Goal: Entertainment & Leisure: Browse casually

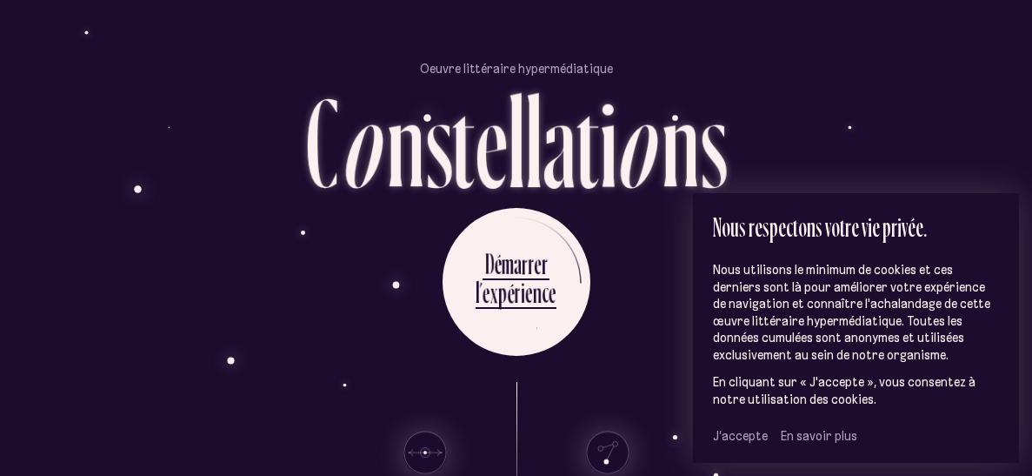
click at [730, 437] on span "J’accepte" at bounding box center [740, 436] width 55 height 16
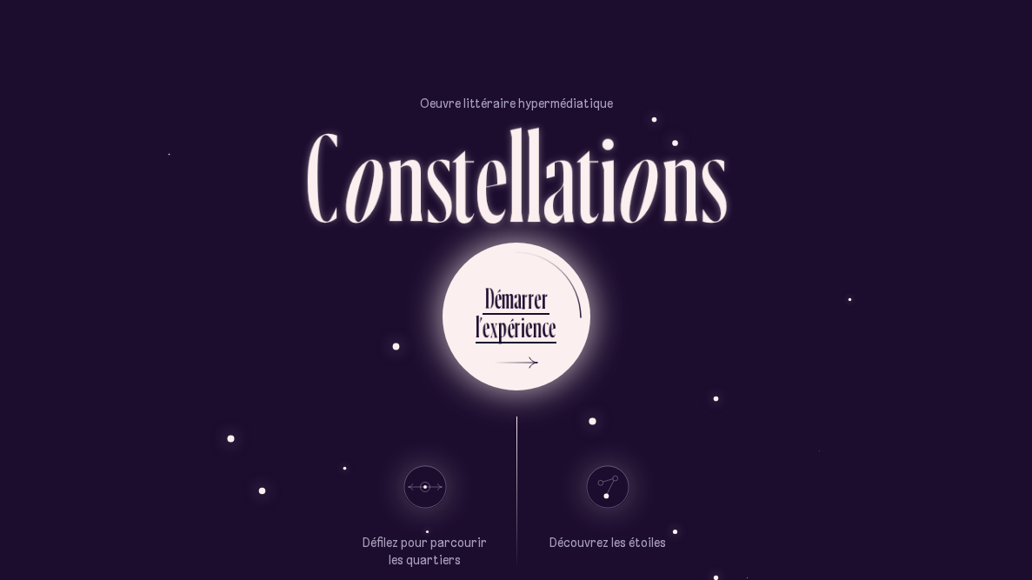
click at [517, 319] on div "r" at bounding box center [518, 327] width 6 height 34
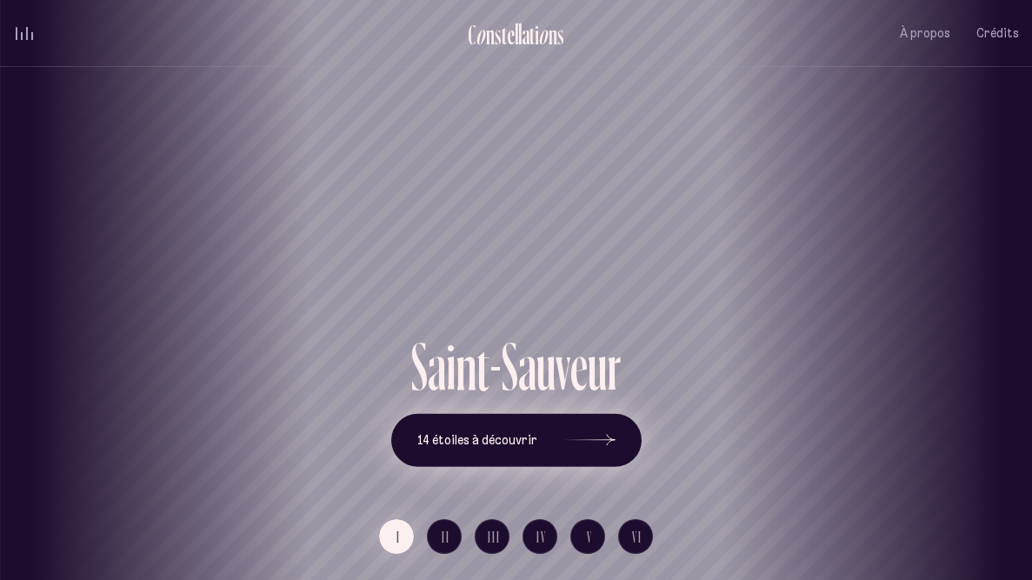
click at [517, 426] on button "14 étoiles à découvrir" at bounding box center [516, 439] width 250 height 53
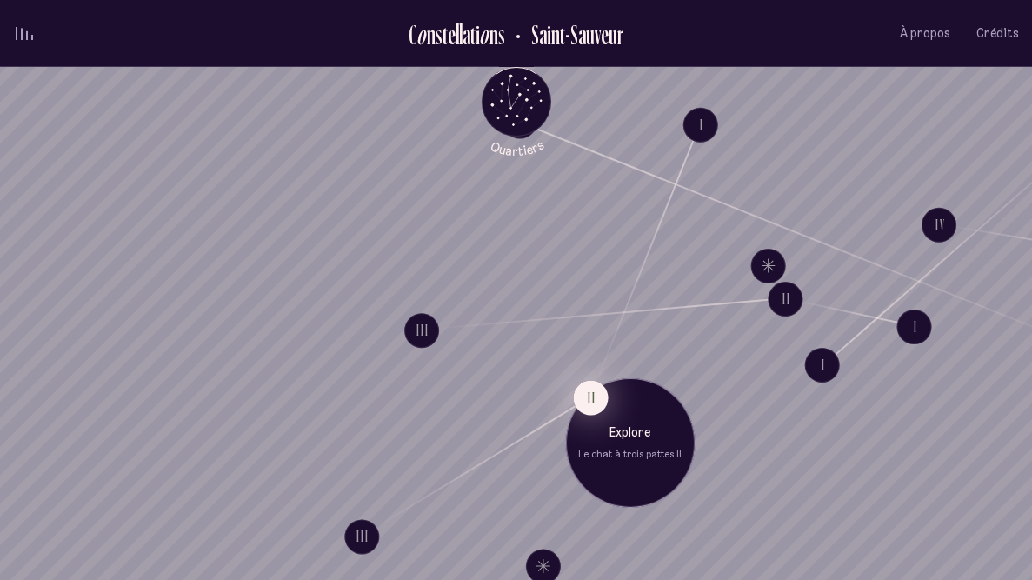
click at [588, 402] on button "II" at bounding box center [590, 397] width 35 height 35
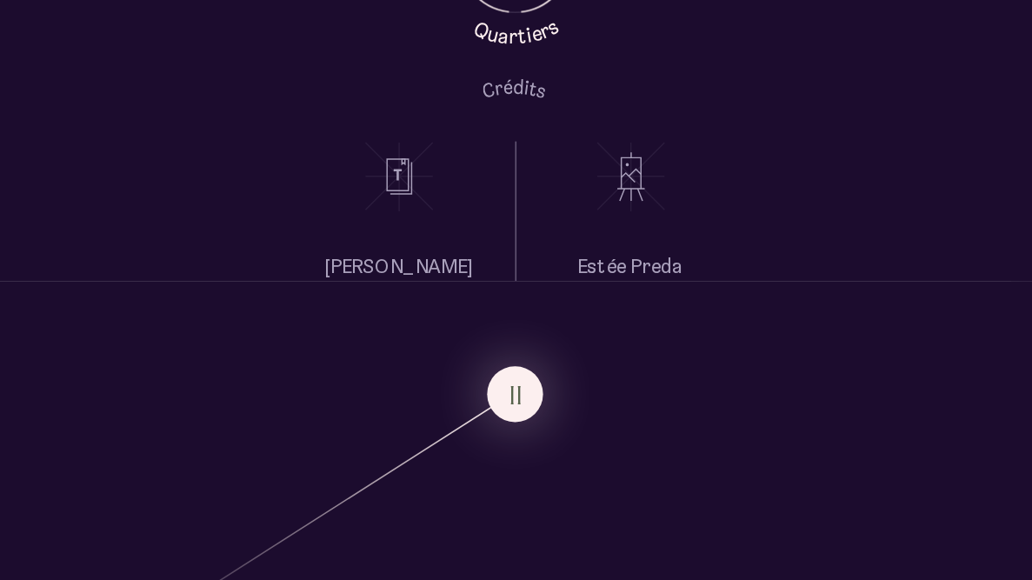
click at [600, 235] on icon at bounding box center [588, 238] width 43 height 43
click at [403, 243] on li at bounding box center [444, 238] width 92 height 43
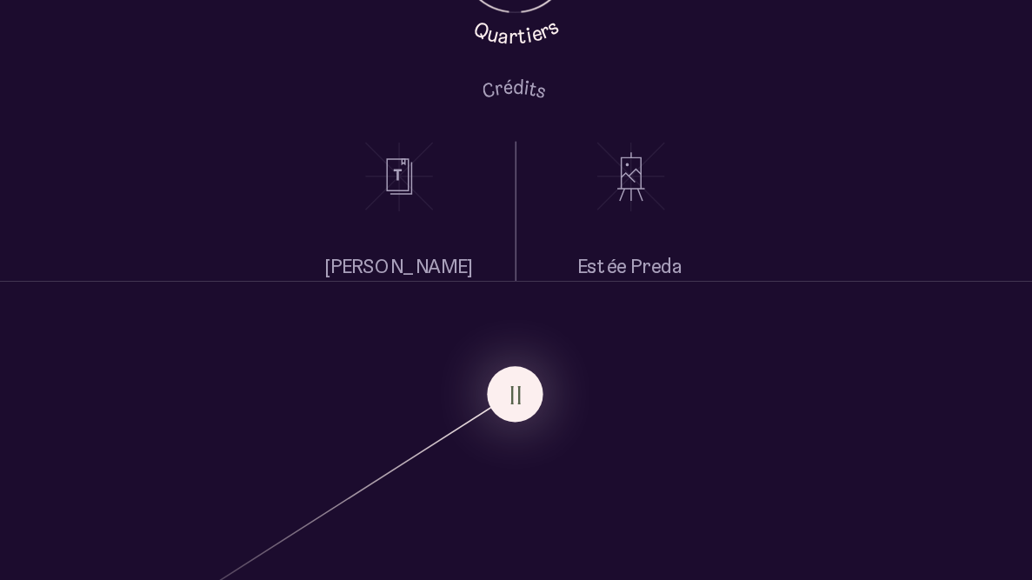
click at [437, 237] on use at bounding box center [444, 238] width 42 height 43
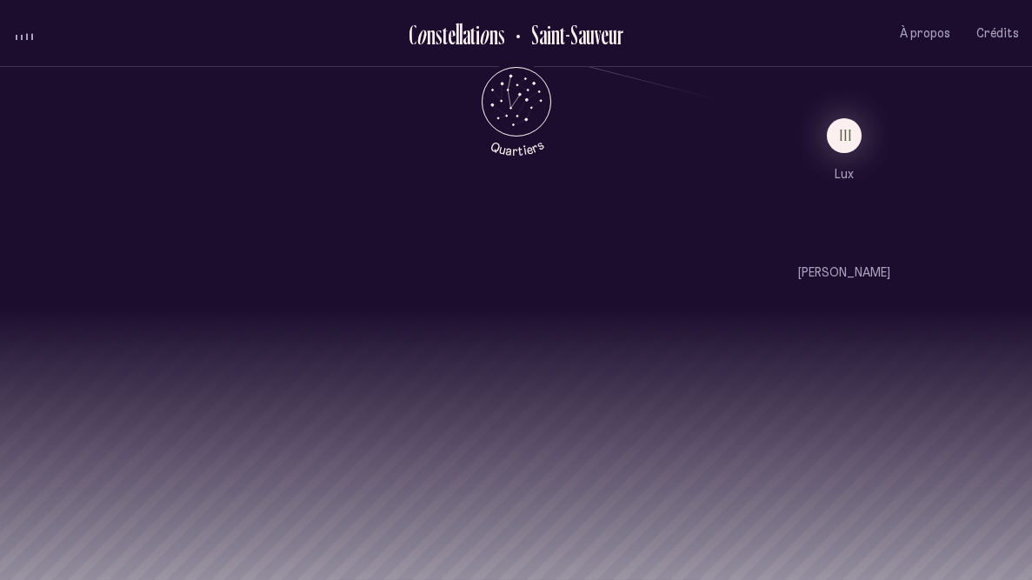
scroll to position [1523, 0]
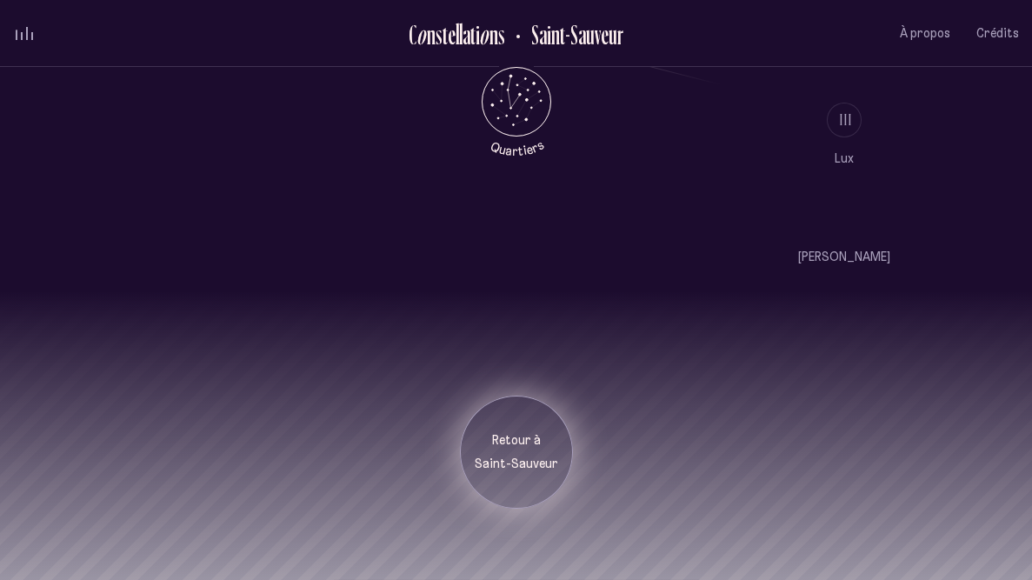
click at [513, 439] on p "Retour à" at bounding box center [516, 440] width 87 height 17
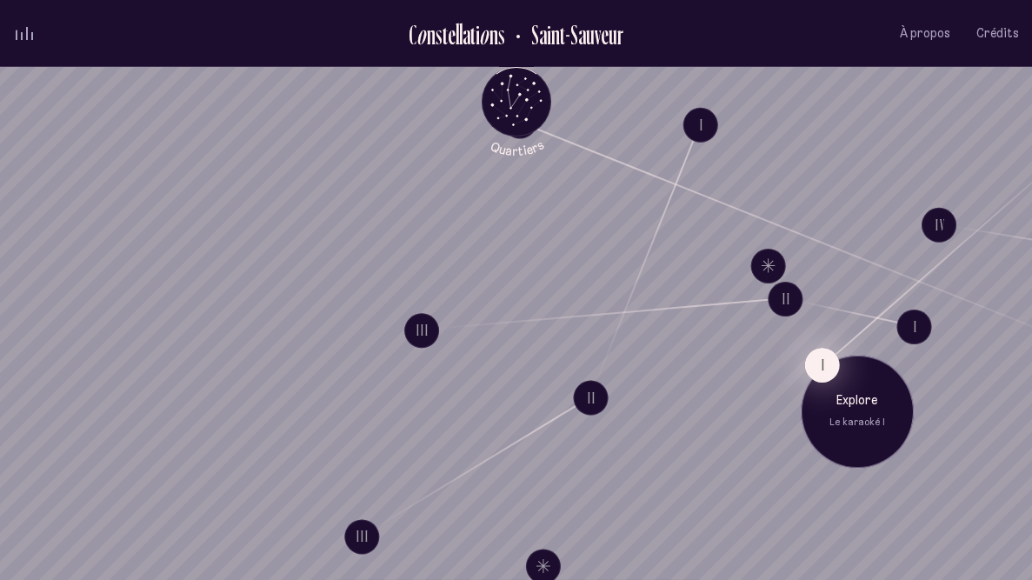
click at [812, 357] on button "I" at bounding box center [821, 364] width 35 height 35
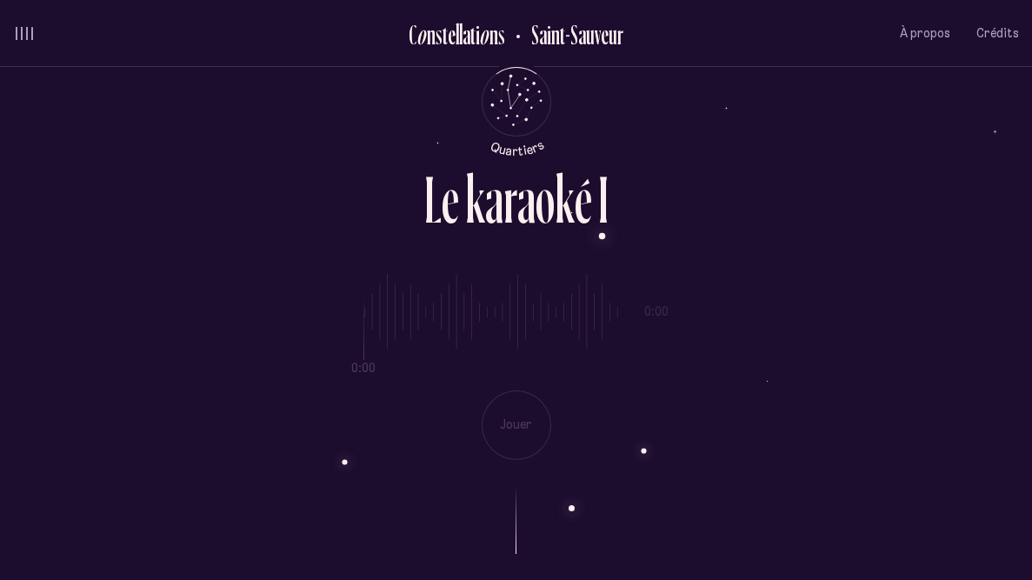
click at [822, 364] on button "I" at bounding box center [822, 364] width 0 height 0
click at [525, 474] on div at bounding box center [516, 507] width 1006 height 94
click at [521, 444] on div "0:00 0:00 Jouer" at bounding box center [516, 353] width 1006 height 213
click at [342, 370] on div "0:00 0:00 Jouer" at bounding box center [516, 353] width 1006 height 213
click at [511, 429] on div "0:00 0:00 Jouer" at bounding box center [516, 353] width 1006 height 213
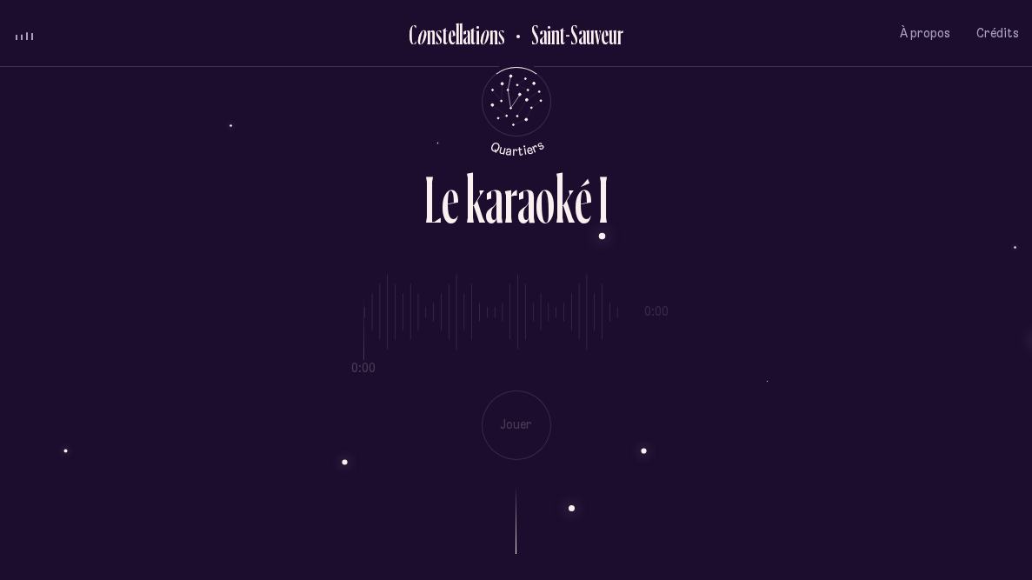
click at [572, 475] on div at bounding box center [516, 507] width 1006 height 94
click at [632, 475] on div at bounding box center [516, 507] width 1006 height 94
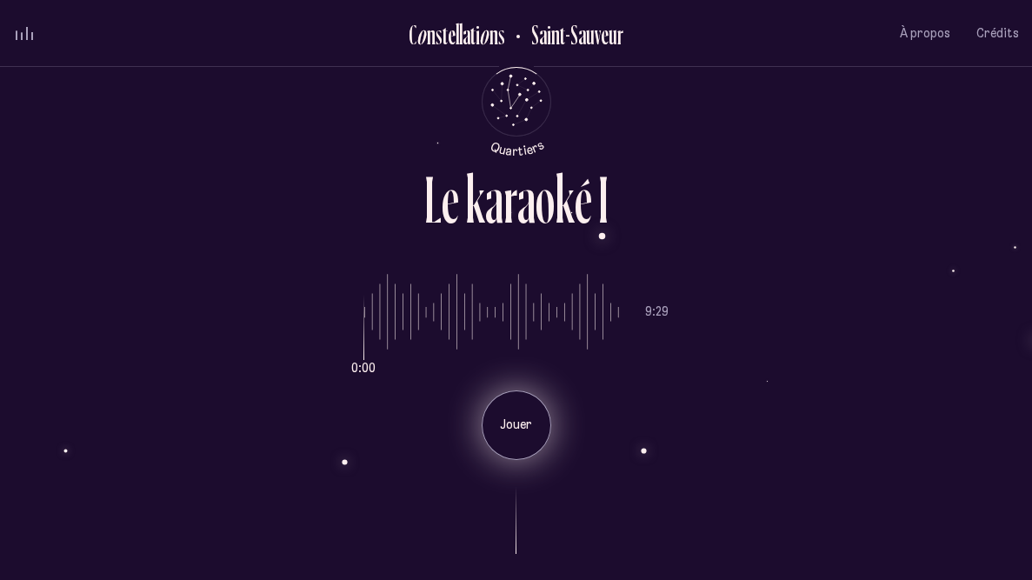
click at [514, 404] on div "Jouer" at bounding box center [517, 425] width 70 height 70
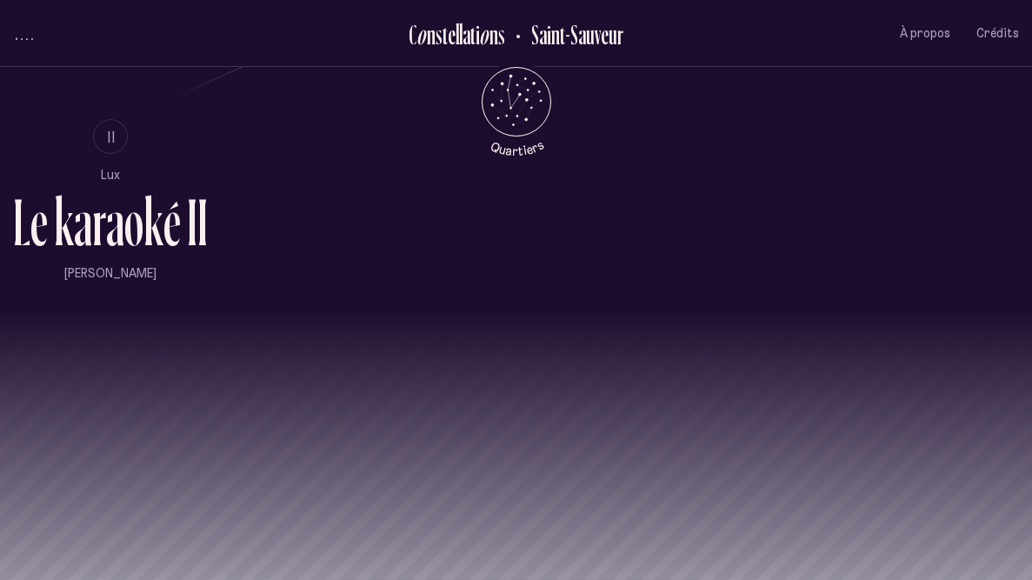
scroll to position [1177, 0]
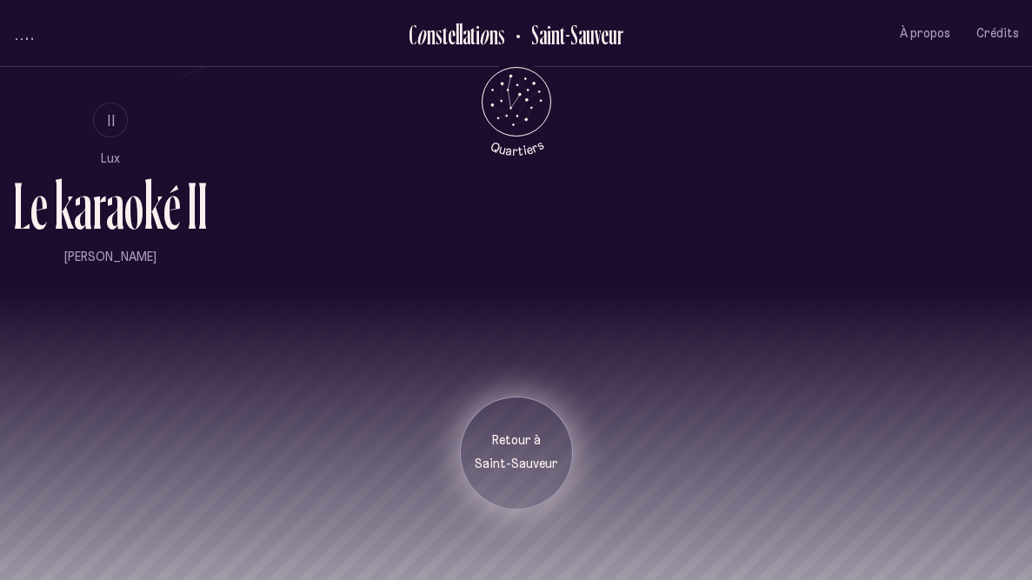
click at [519, 463] on p "Saint-Sauveur" at bounding box center [516, 464] width 87 height 17
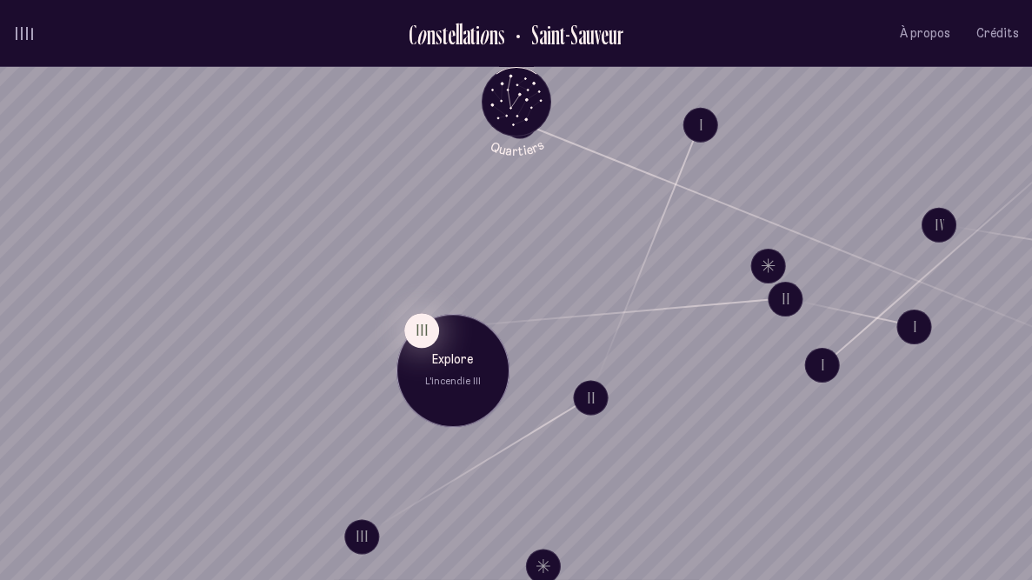
click at [420, 335] on button "III" at bounding box center [421, 330] width 35 height 35
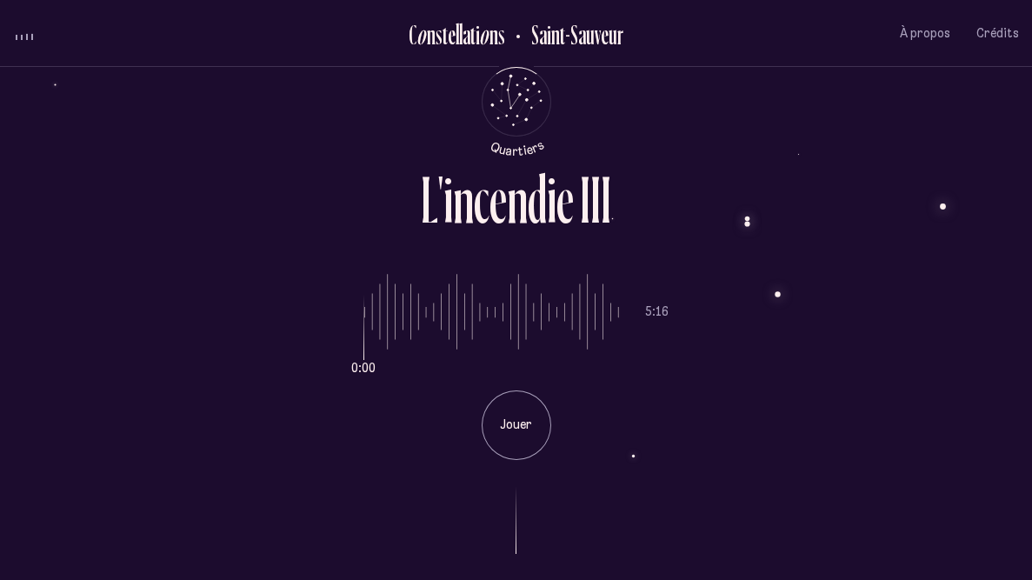
click at [542, 475] on div at bounding box center [516, 507] width 1006 height 94
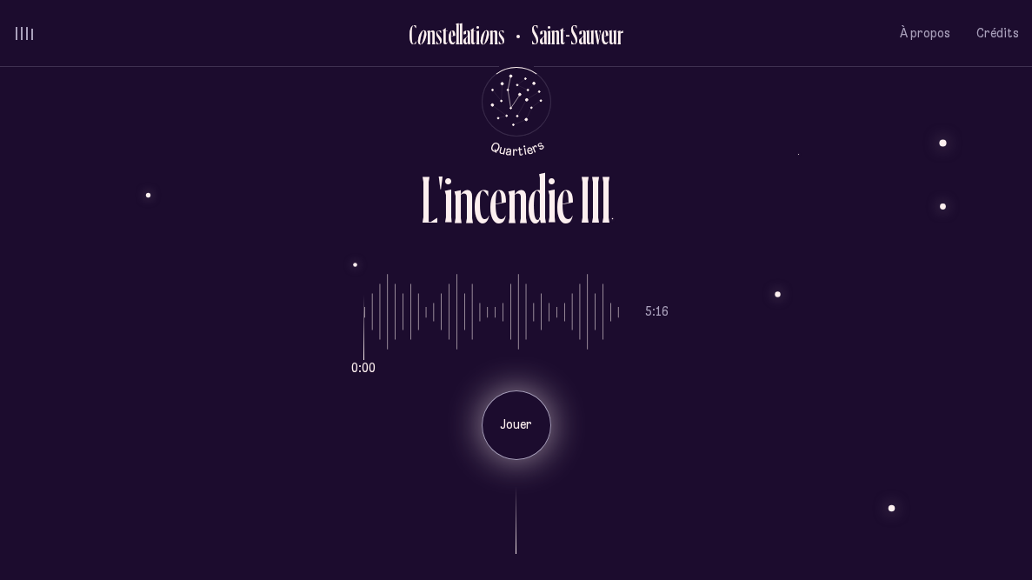
click at [539, 439] on div "Jouer" at bounding box center [517, 425] width 70 height 70
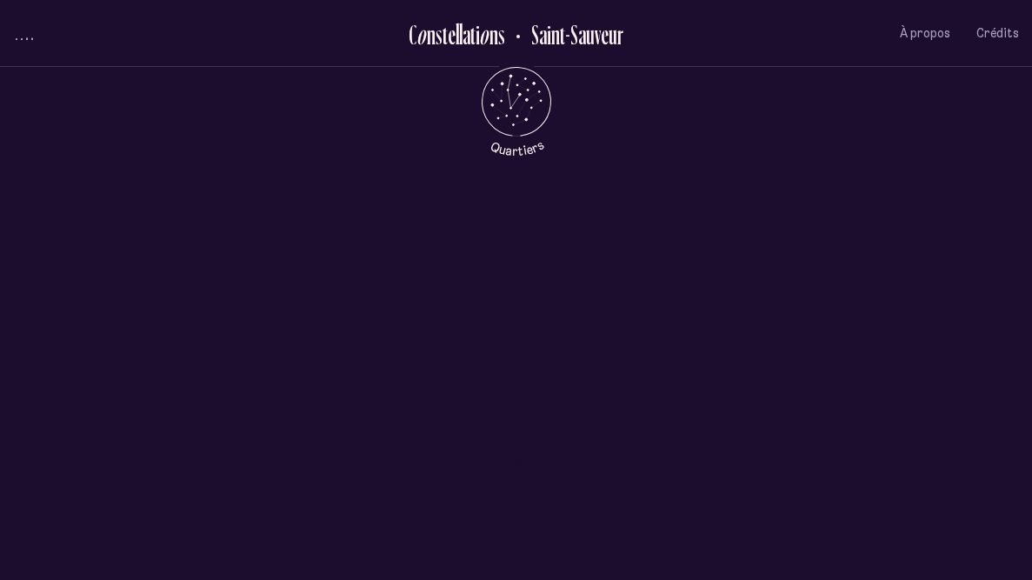
scroll to position [733, 0]
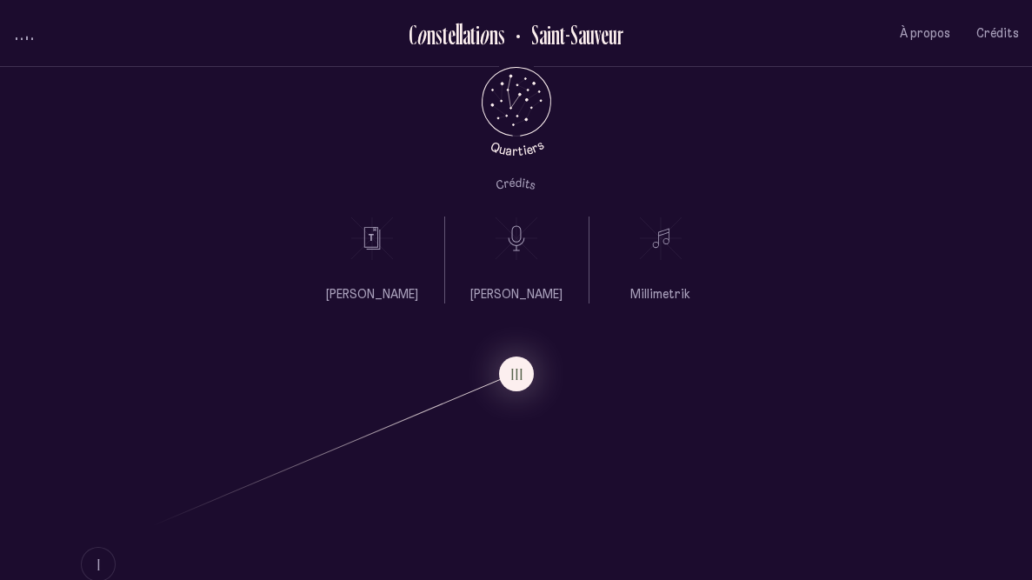
click at [537, 289] on p "[PERSON_NAME]" at bounding box center [516, 294] width 92 height 17
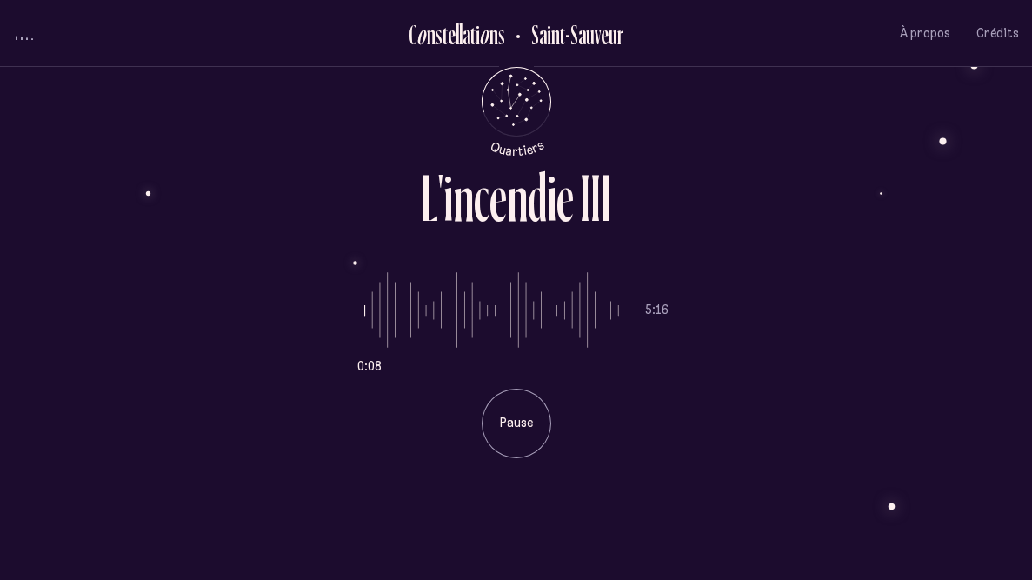
scroll to position [0, 0]
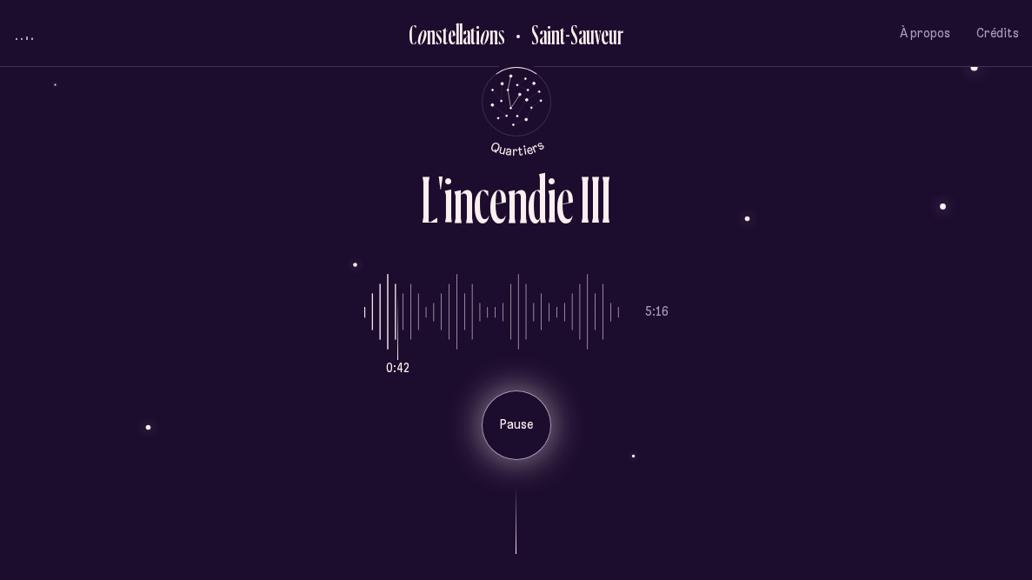
click at [542, 413] on div "Pause" at bounding box center [517, 425] width 70 height 70
click at [508, 413] on div "Jouer" at bounding box center [517, 425] width 70 height 70
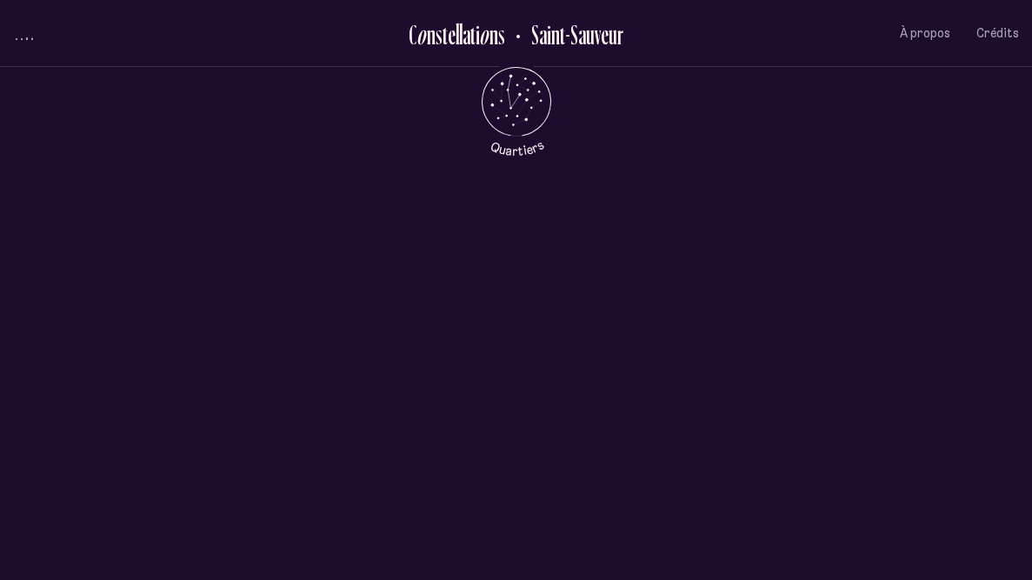
scroll to position [733, 0]
click at [329, 104] on div "[PERSON_NAME] [PERSON_NAME]" at bounding box center [516, 147] width 1032 height 311
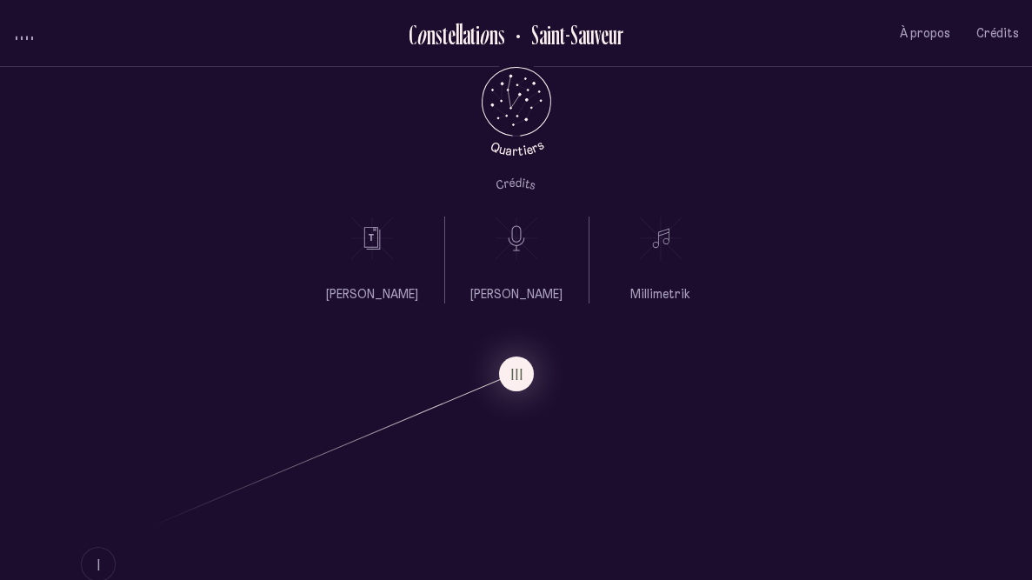
scroll to position [1523, 0]
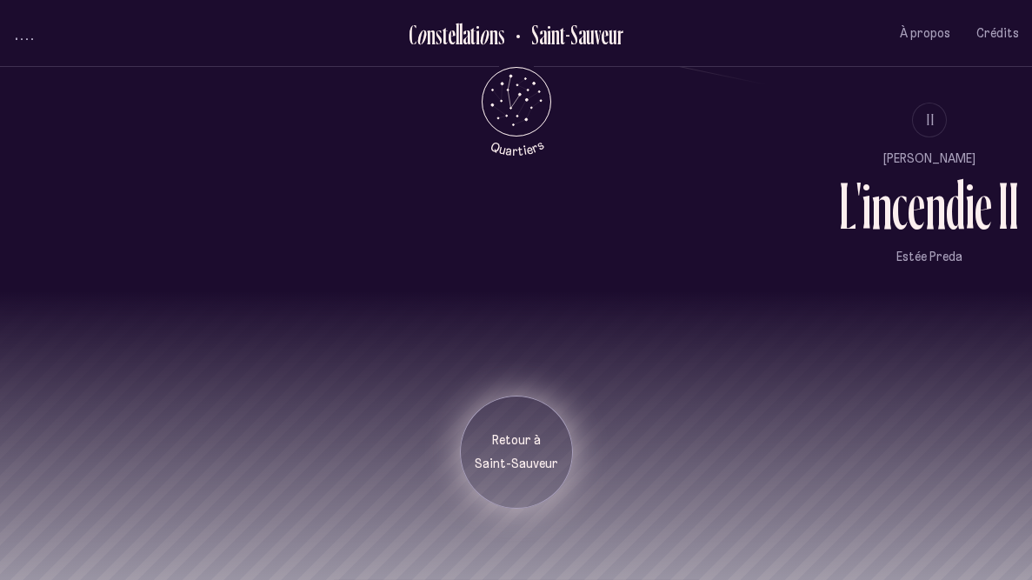
click at [490, 456] on p "Saint-Sauveur" at bounding box center [516, 464] width 87 height 17
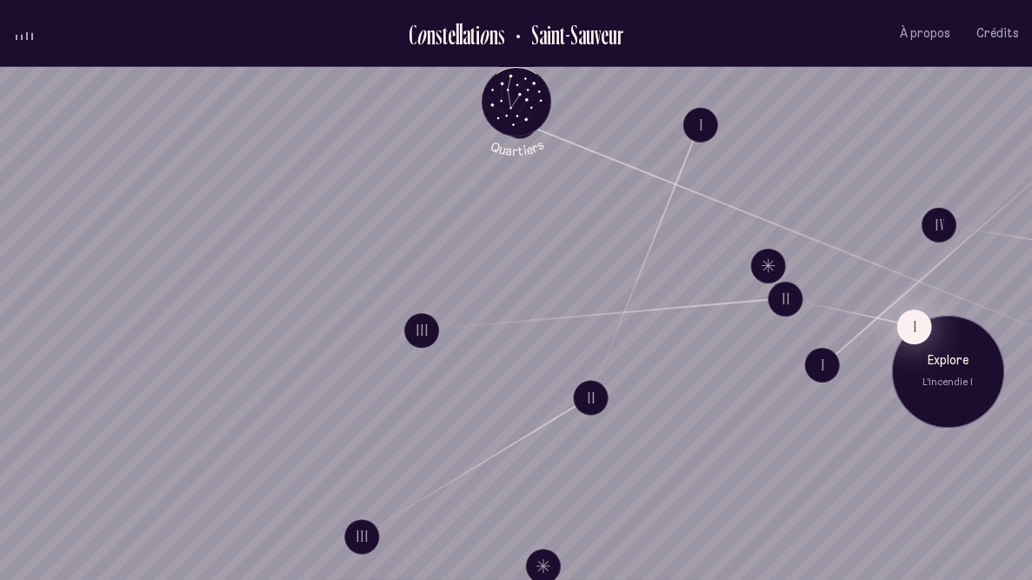
click at [906, 322] on button "I" at bounding box center [913, 326] width 35 height 35
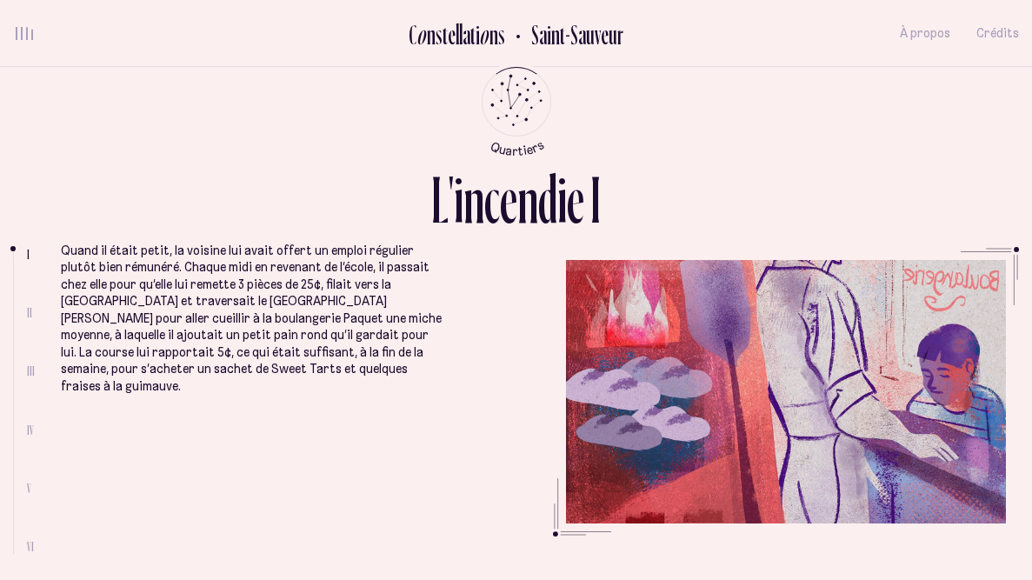
click at [32, 314] on li "II" at bounding box center [31, 312] width 8 height 15
click at [28, 314] on span "II" at bounding box center [29, 312] width 5 height 15
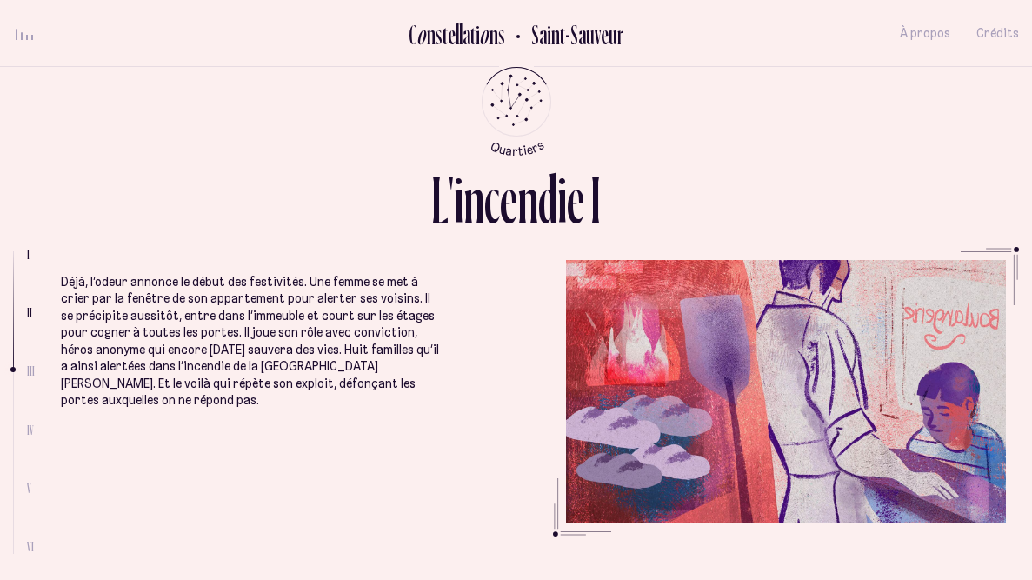
scroll to position [1051, 0]
click at [364, 367] on li "Déjà, l’odeur annonce le début des festivités. Une femme se met à crier par la …" at bounding box center [253, 456] width 384 height 490
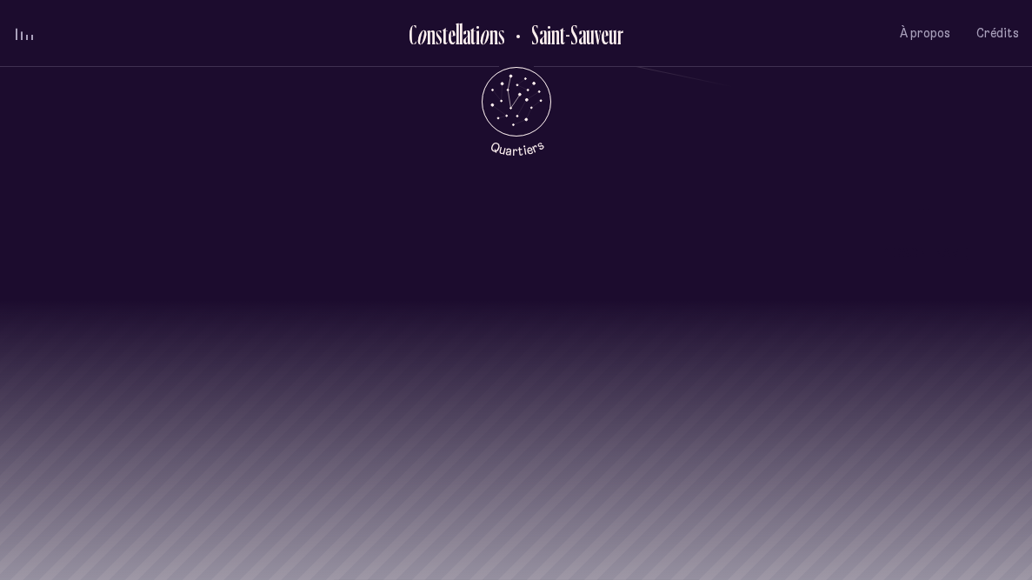
scroll to position [1518, 0]
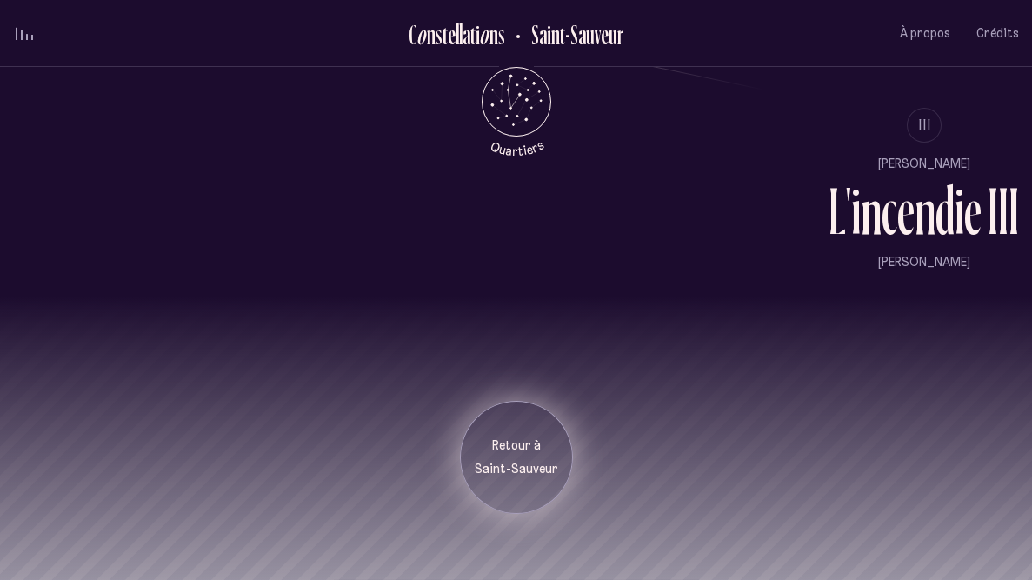
click at [542, 469] on p "Saint-Sauveur" at bounding box center [516, 469] width 87 height 17
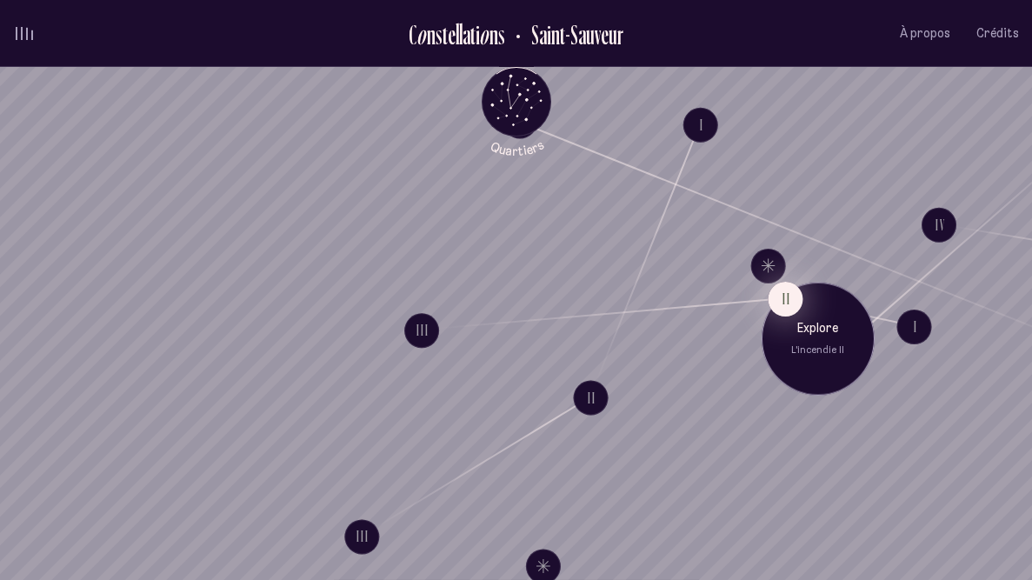
click at [780, 304] on button "II" at bounding box center [785, 299] width 35 height 35
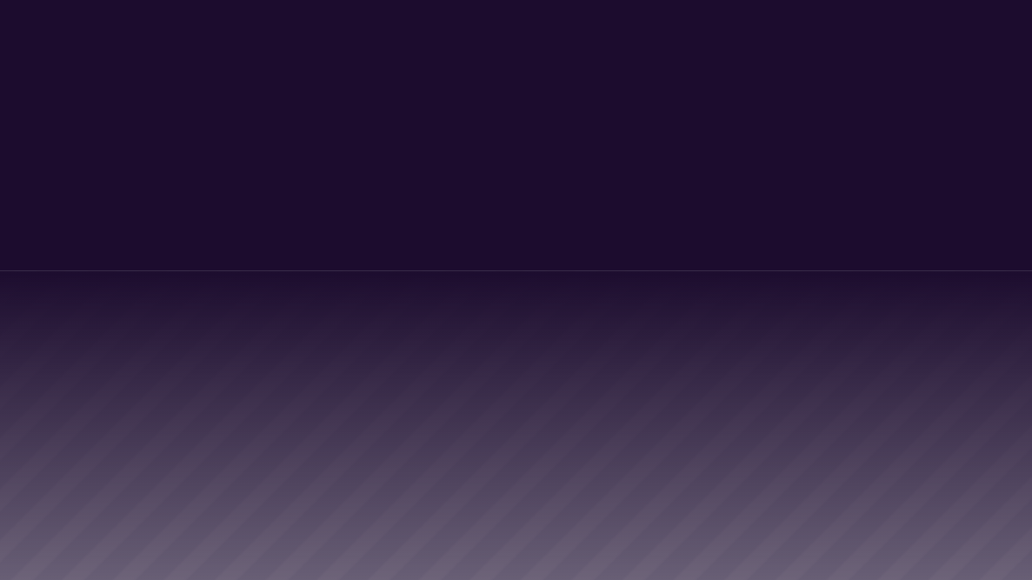
scroll to position [1489, 0]
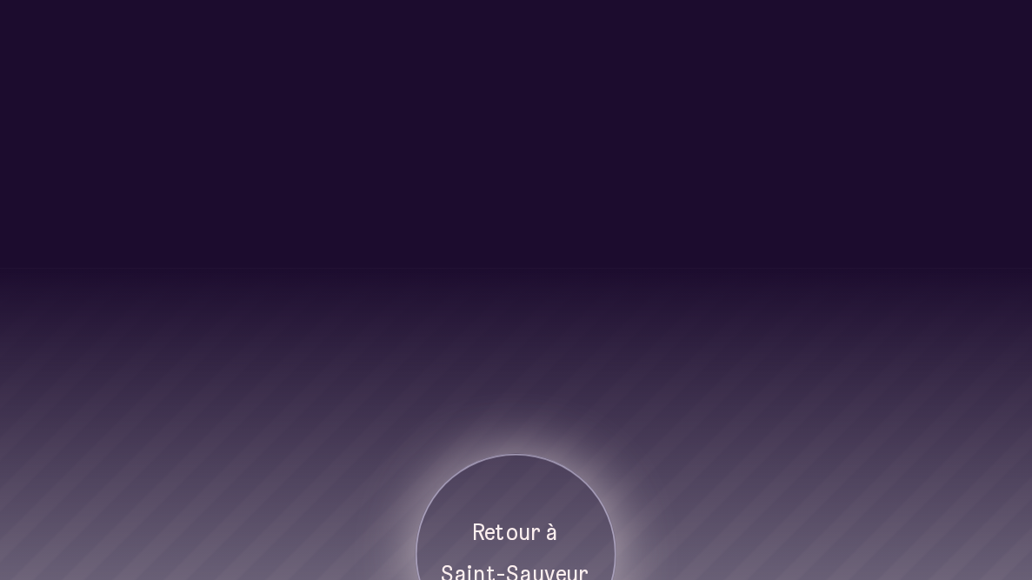
click at [515, 457] on div "Retour à [GEOGRAPHIC_DATA]" at bounding box center [516, 486] width 113 height 113
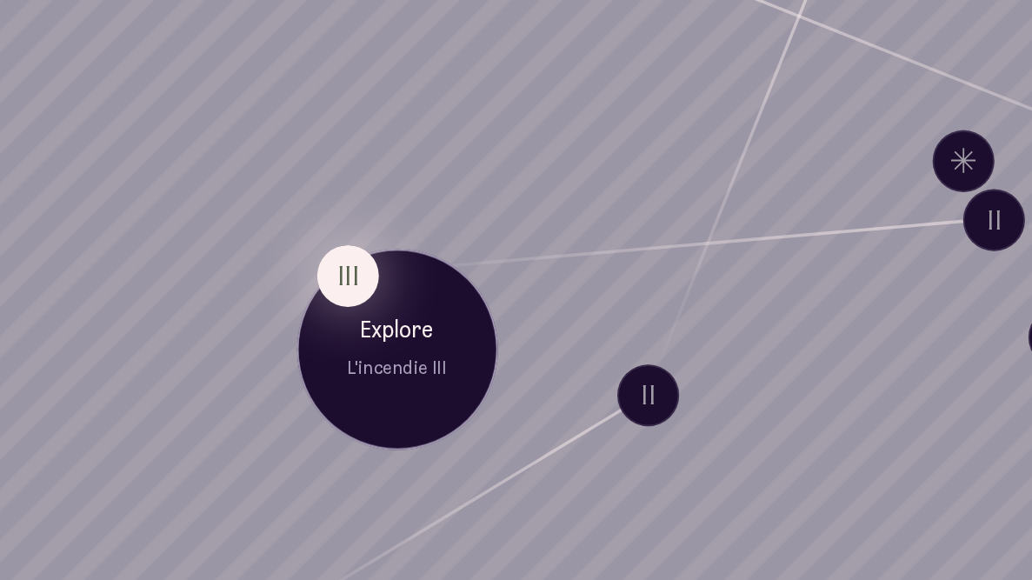
click at [425, 333] on button "III" at bounding box center [421, 330] width 35 height 35
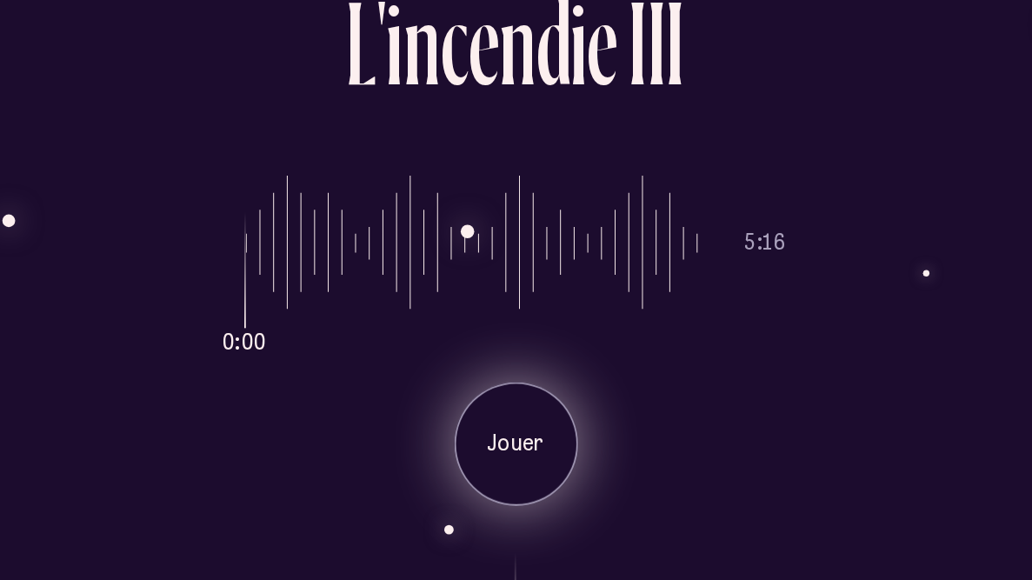
click at [500, 415] on div "Jouer" at bounding box center [517, 425] width 70 height 70
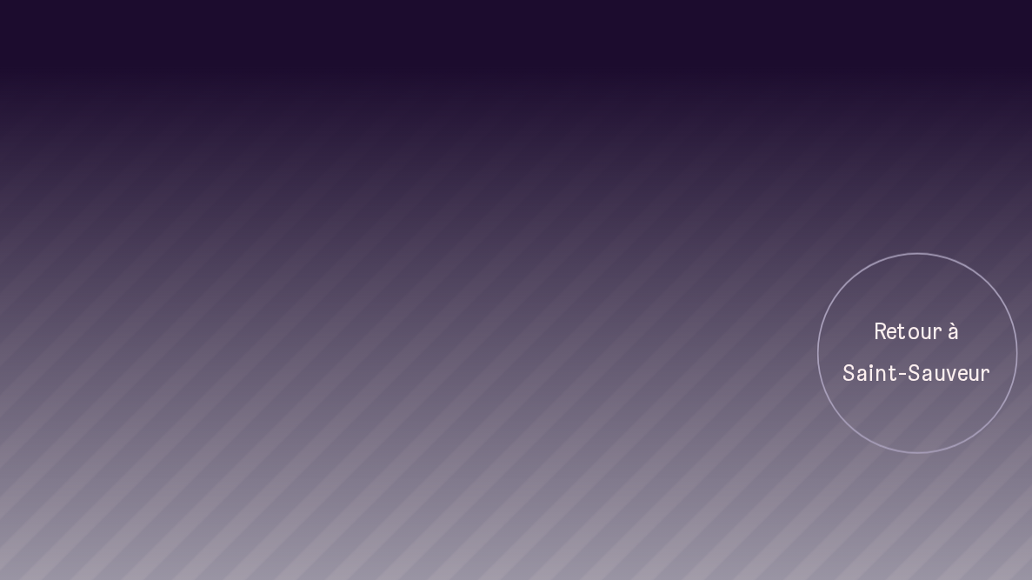
scroll to position [1510, 0]
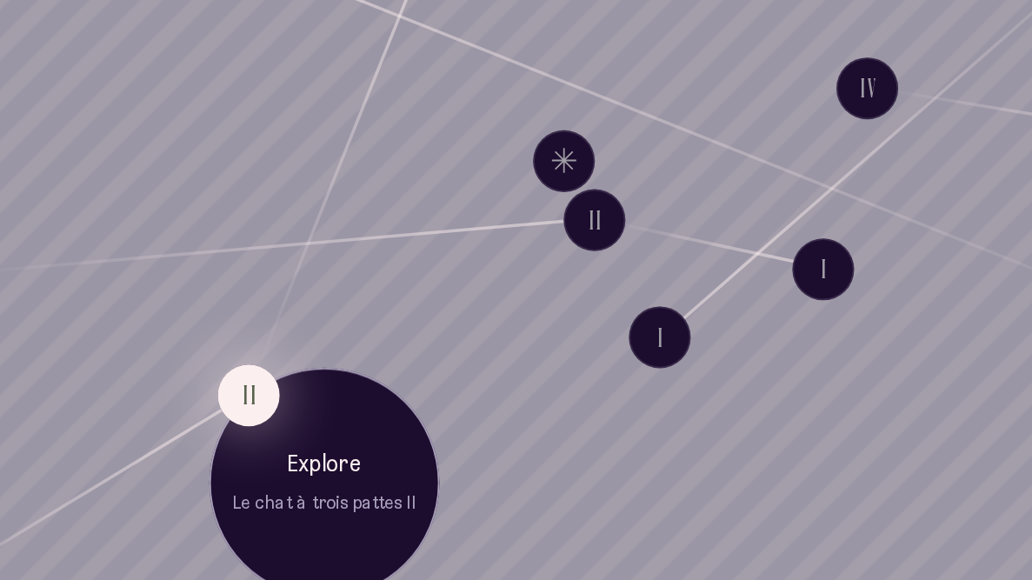
click at [582, 394] on button "II" at bounding box center [590, 397] width 35 height 35
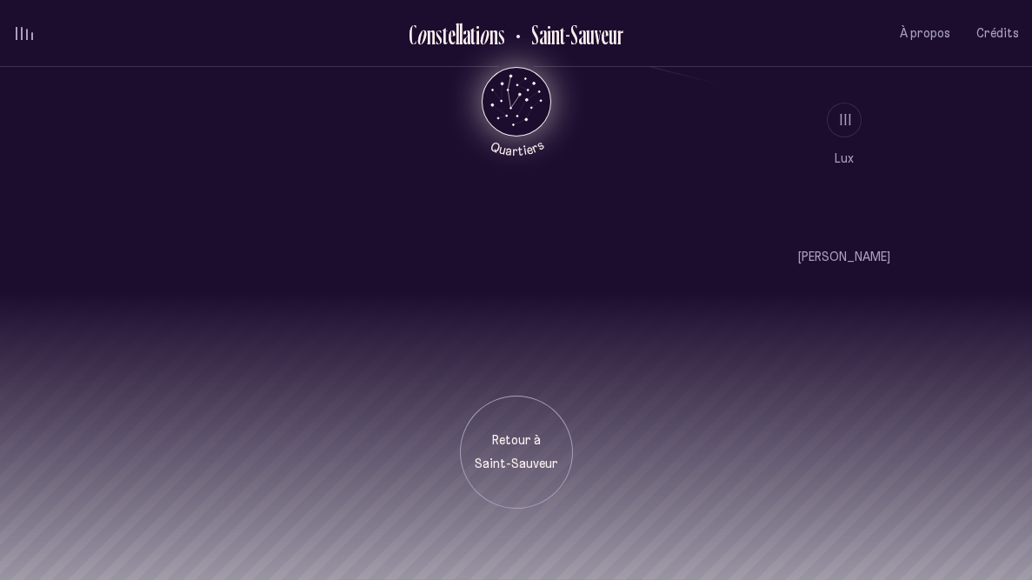
click at [477, 93] on button "Quartiers" at bounding box center [516, 112] width 102 height 90
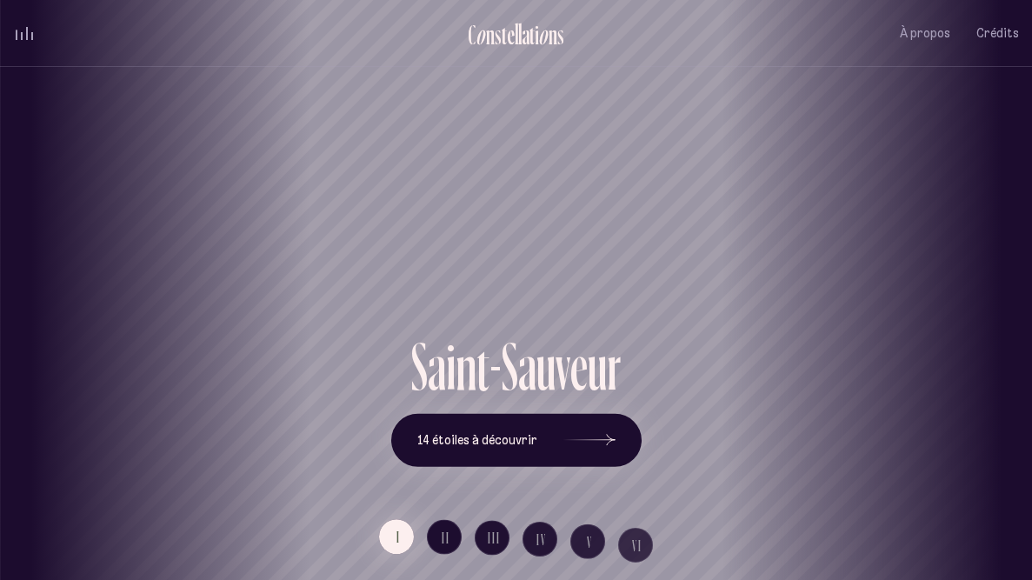
click at [906, 332] on div "[GEOGRAPHIC_DATA] [GEOGRAPHIC_DATA] [GEOGRAPHIC_DATA][PERSON_NAME][GEOGRAPHIC_D…" at bounding box center [516, 290] width 1032 height 580
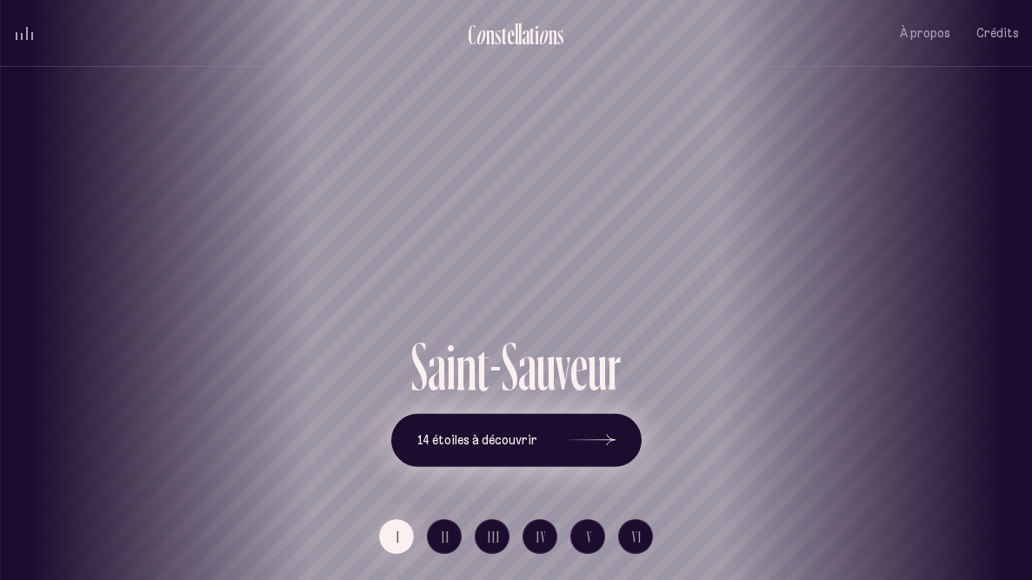
click at [475, 457] on button "14 étoiles à découvrir" at bounding box center [516, 439] width 250 height 53
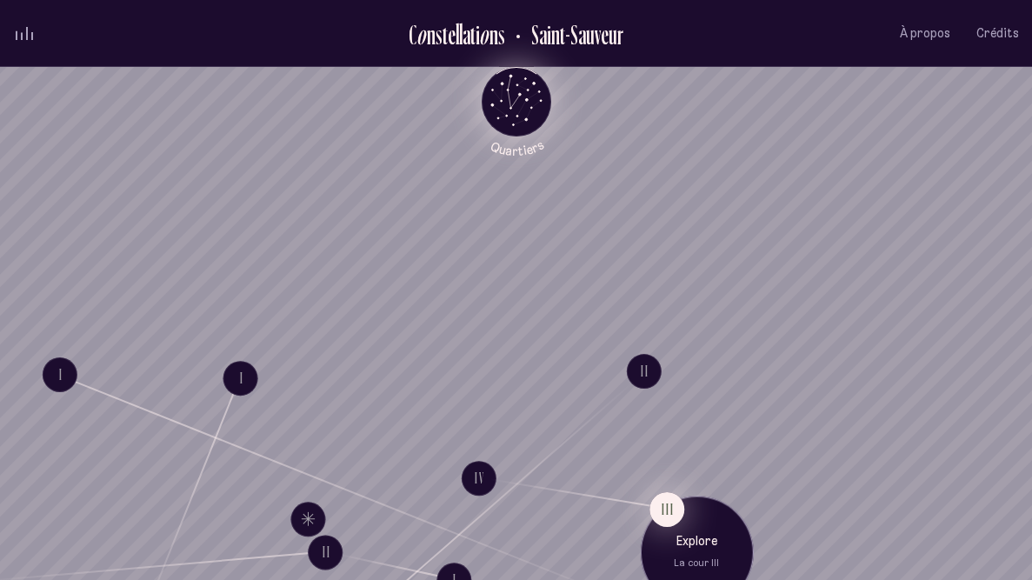
click at [667, 475] on button "III" at bounding box center [667, 508] width 35 height 35
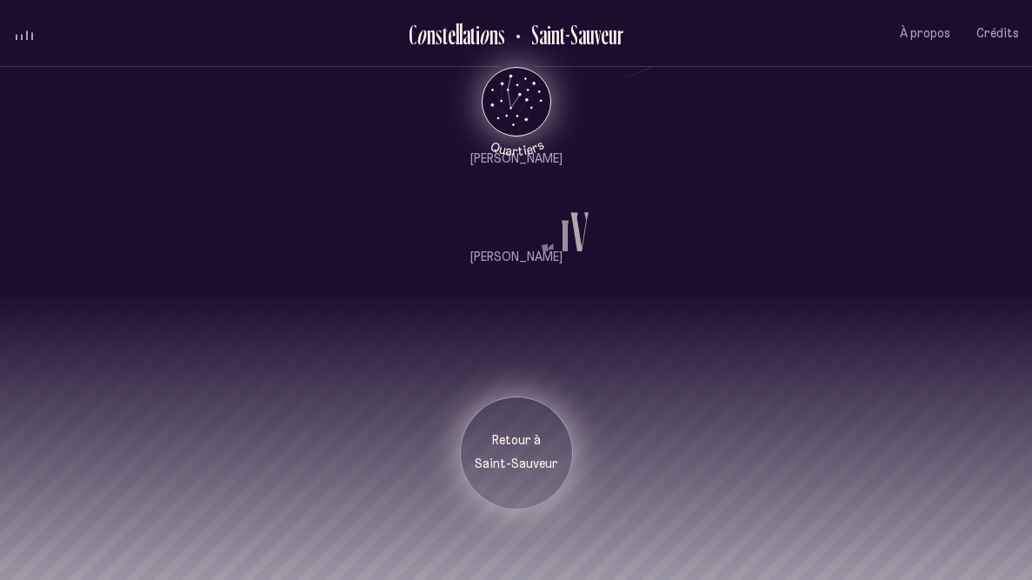
click at [528, 457] on p "Saint-Sauveur" at bounding box center [516, 464] width 87 height 17
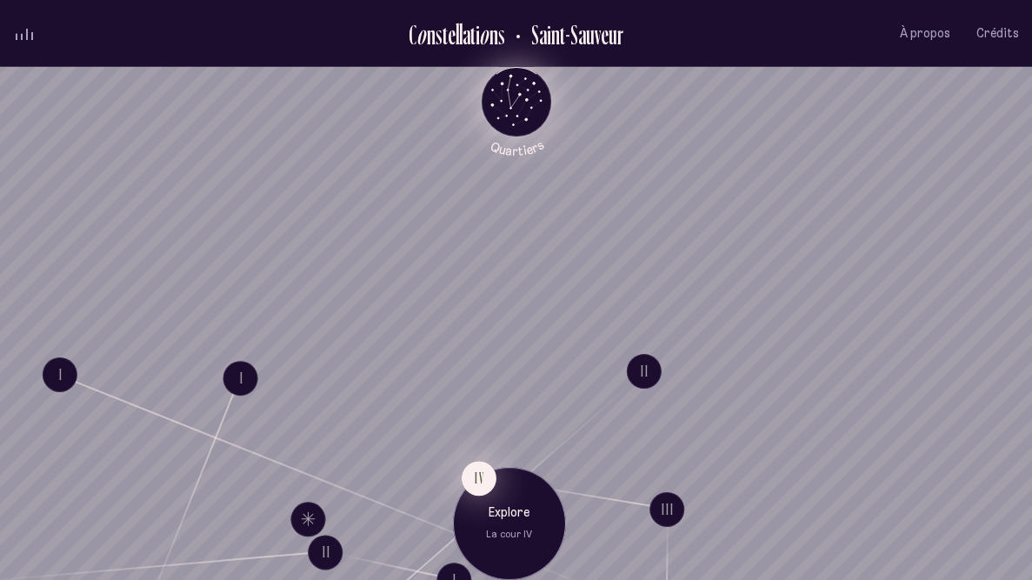
click at [477, 472] on button "IV" at bounding box center [478, 478] width 35 height 35
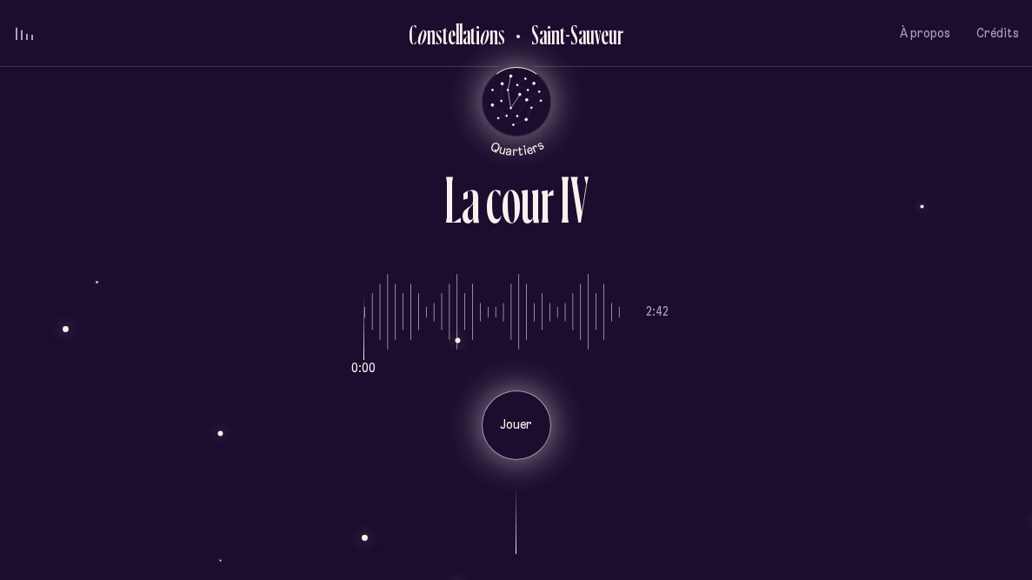
click at [511, 421] on p "Jouer" at bounding box center [516, 425] width 43 height 17
